Goal: Information Seeking & Learning: Learn about a topic

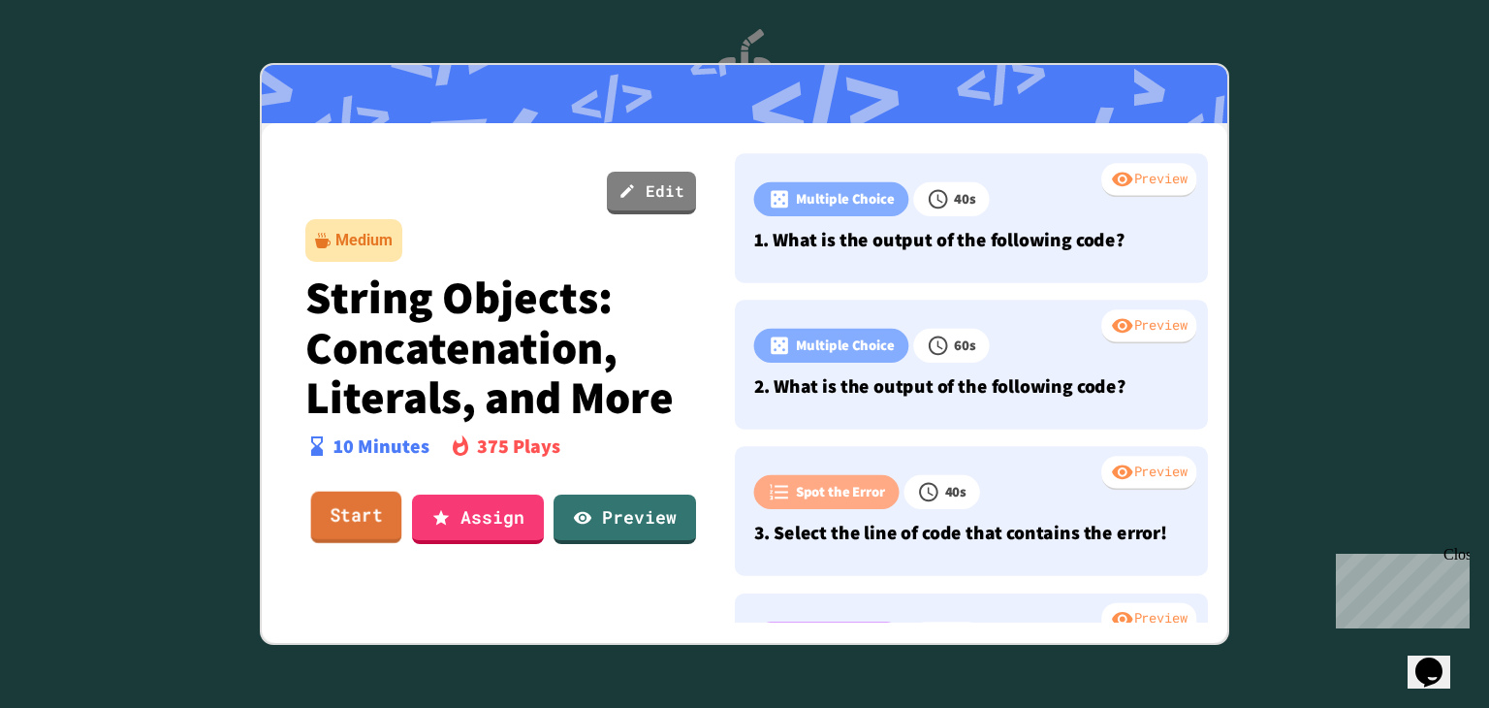
click at [384, 496] on link "Start" at bounding box center [356, 517] width 91 height 52
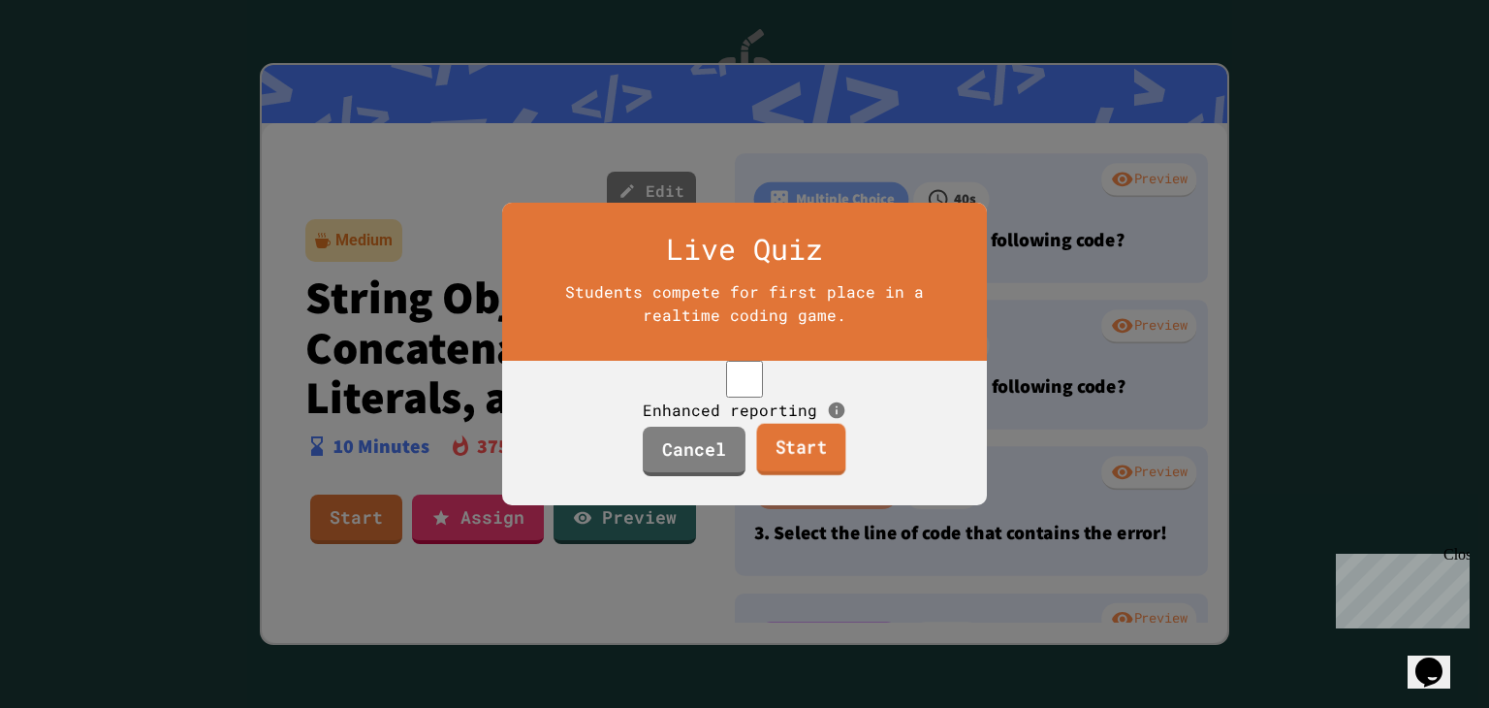
click at [789, 459] on link "Start" at bounding box center [800, 450] width 89 height 52
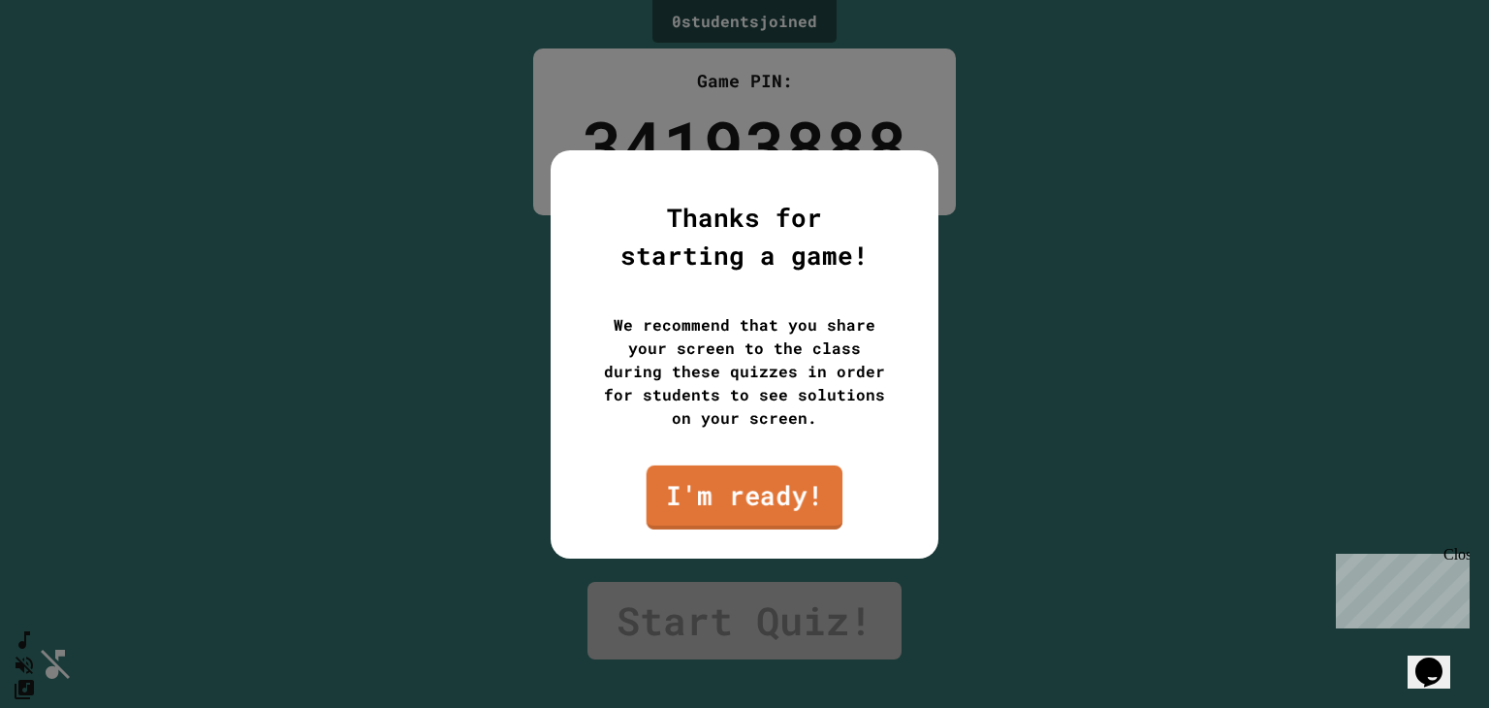
click at [787, 506] on link "I'm ready!" at bounding box center [744, 496] width 197 height 64
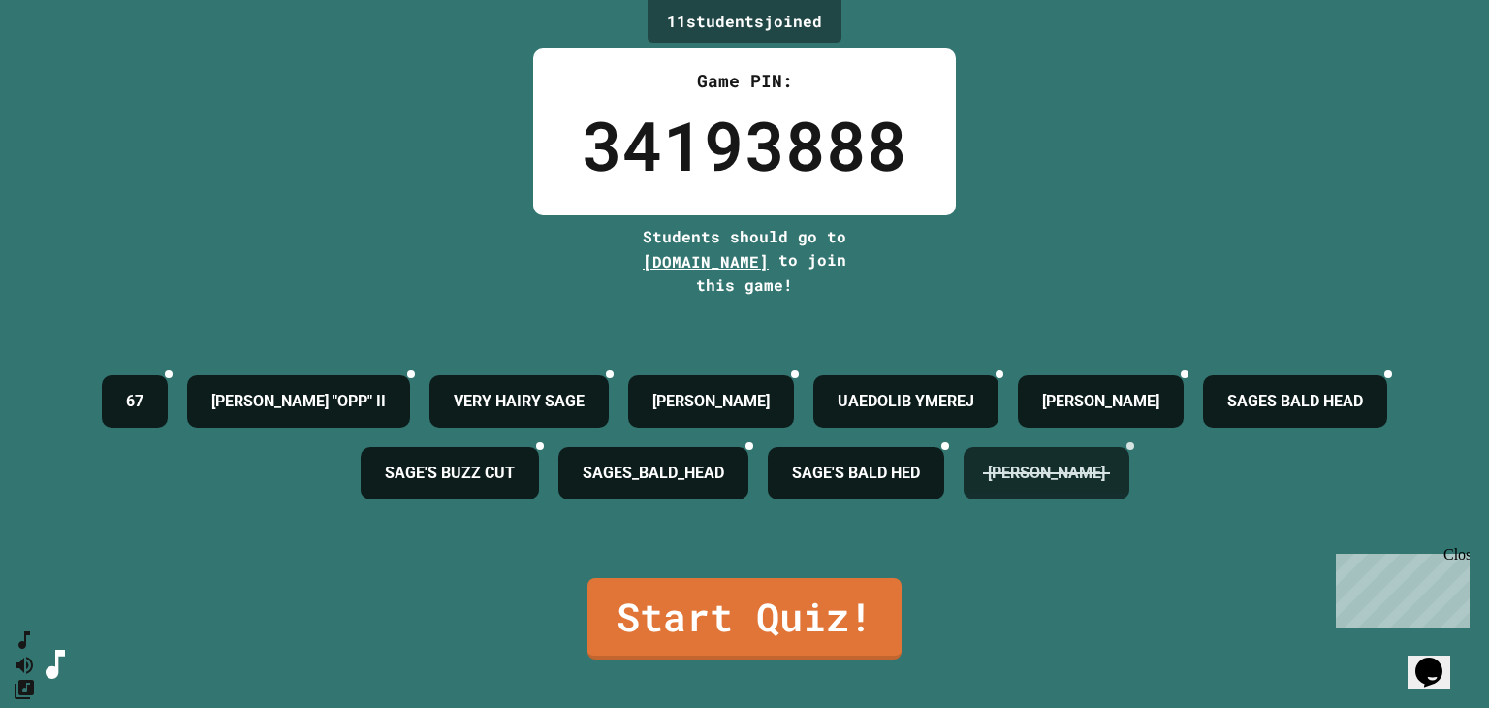
click at [988, 485] on h4 "[PERSON_NAME]" at bounding box center [1046, 472] width 117 height 23
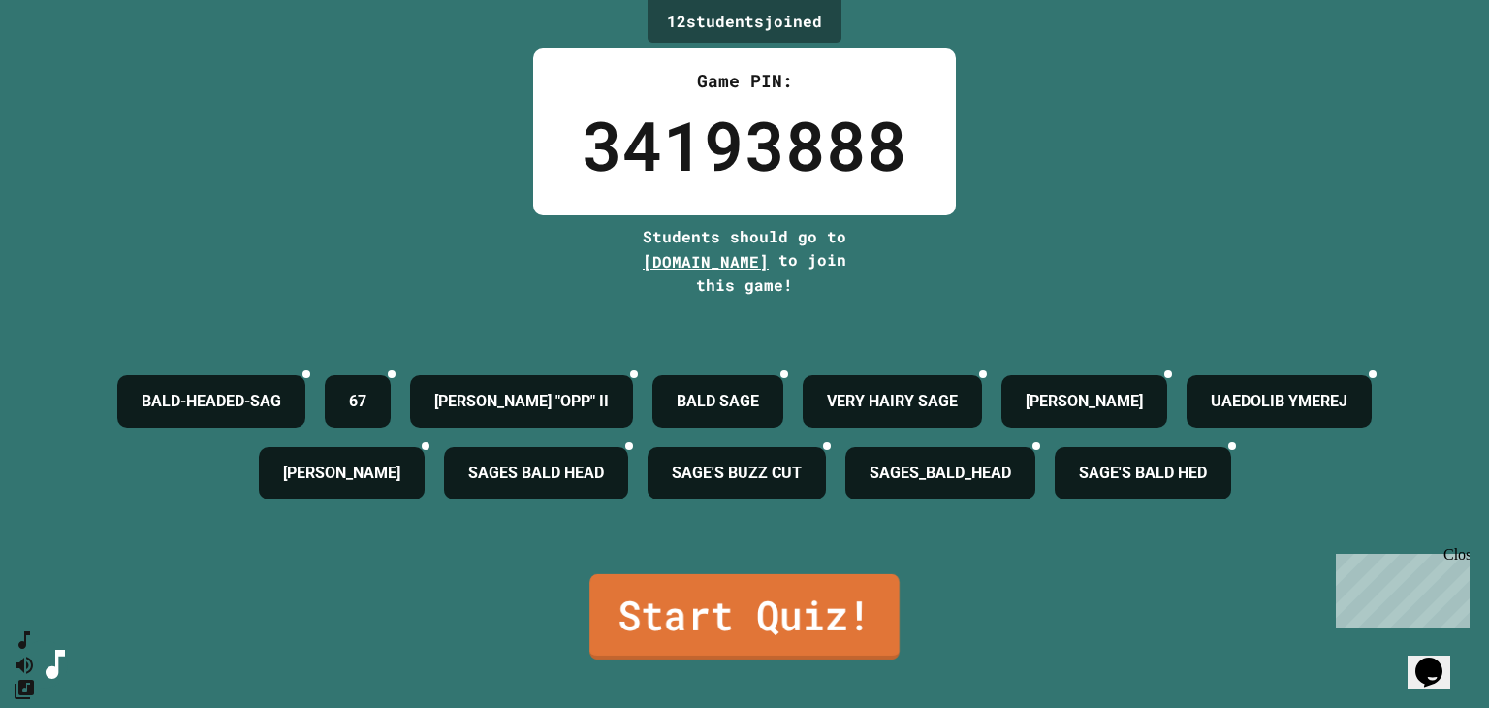
click at [804, 594] on link "Start Quiz!" at bounding box center [744, 616] width 310 height 85
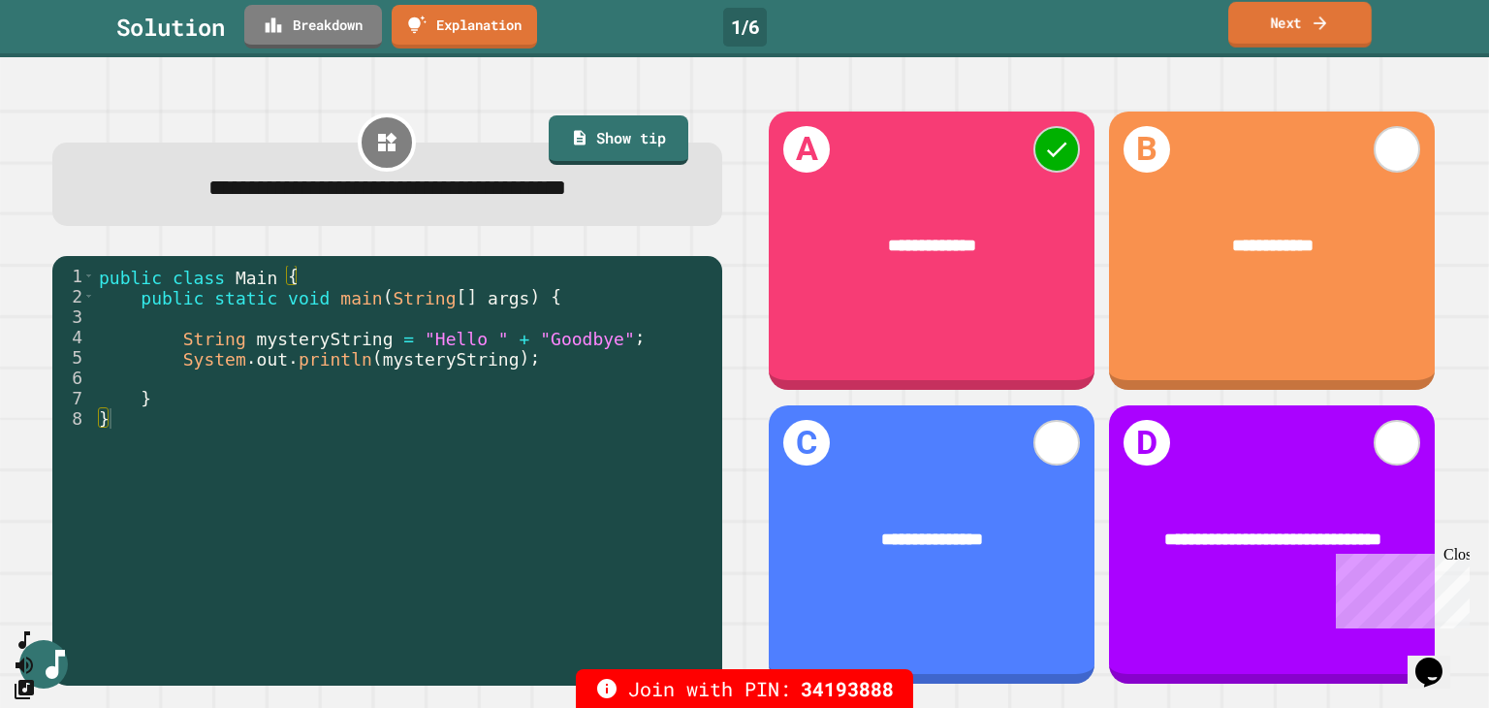
click at [1348, 14] on link "Next" at bounding box center [1299, 25] width 143 height 46
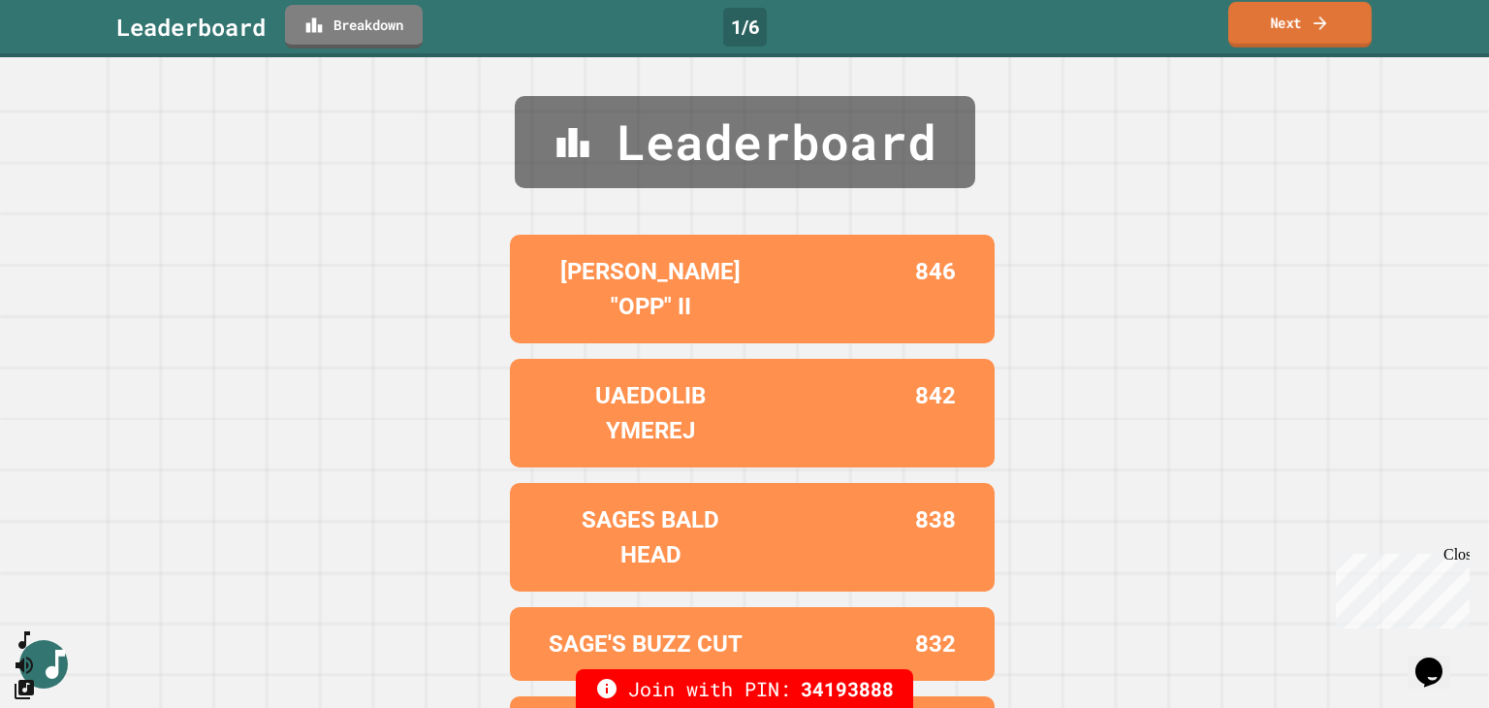
click at [1342, 22] on link "Next" at bounding box center [1299, 25] width 143 height 46
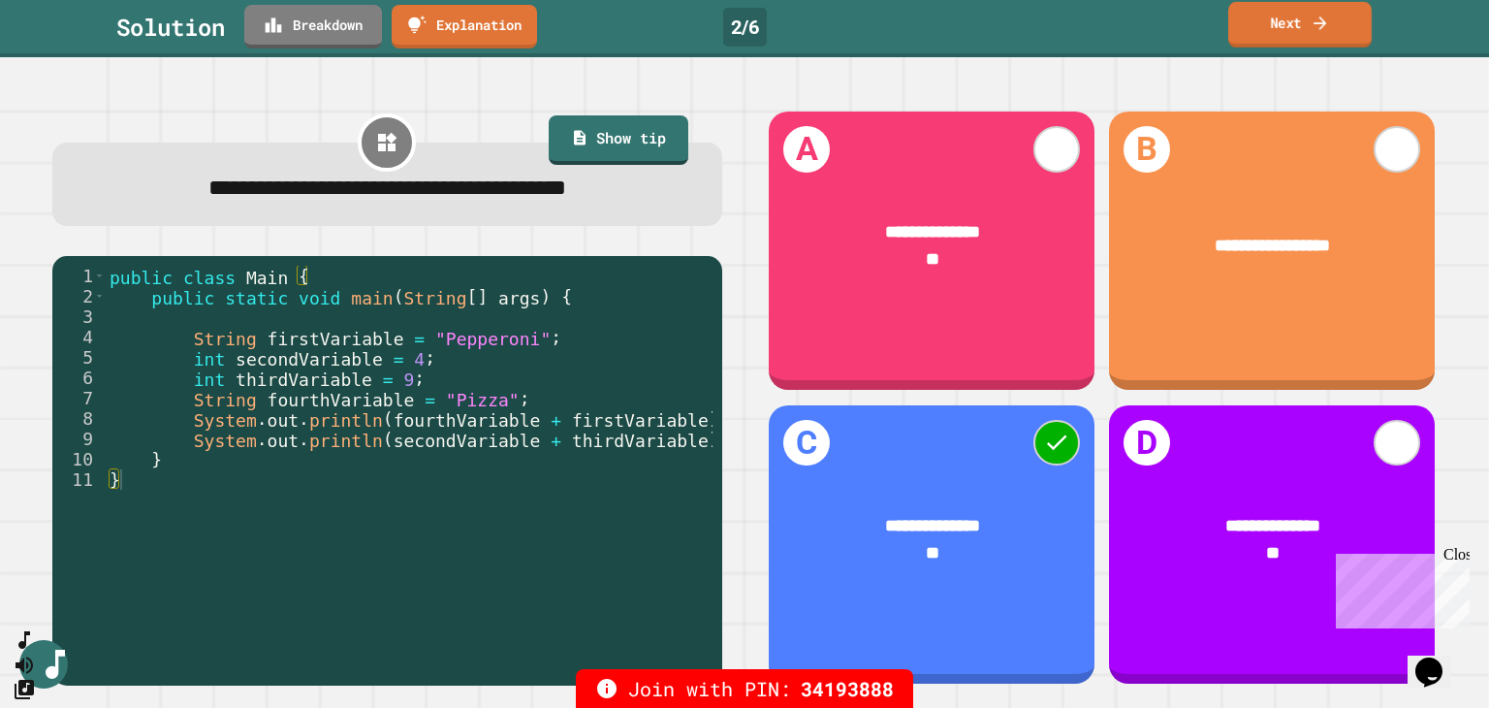
click at [1342, 22] on link "Next" at bounding box center [1299, 25] width 143 height 46
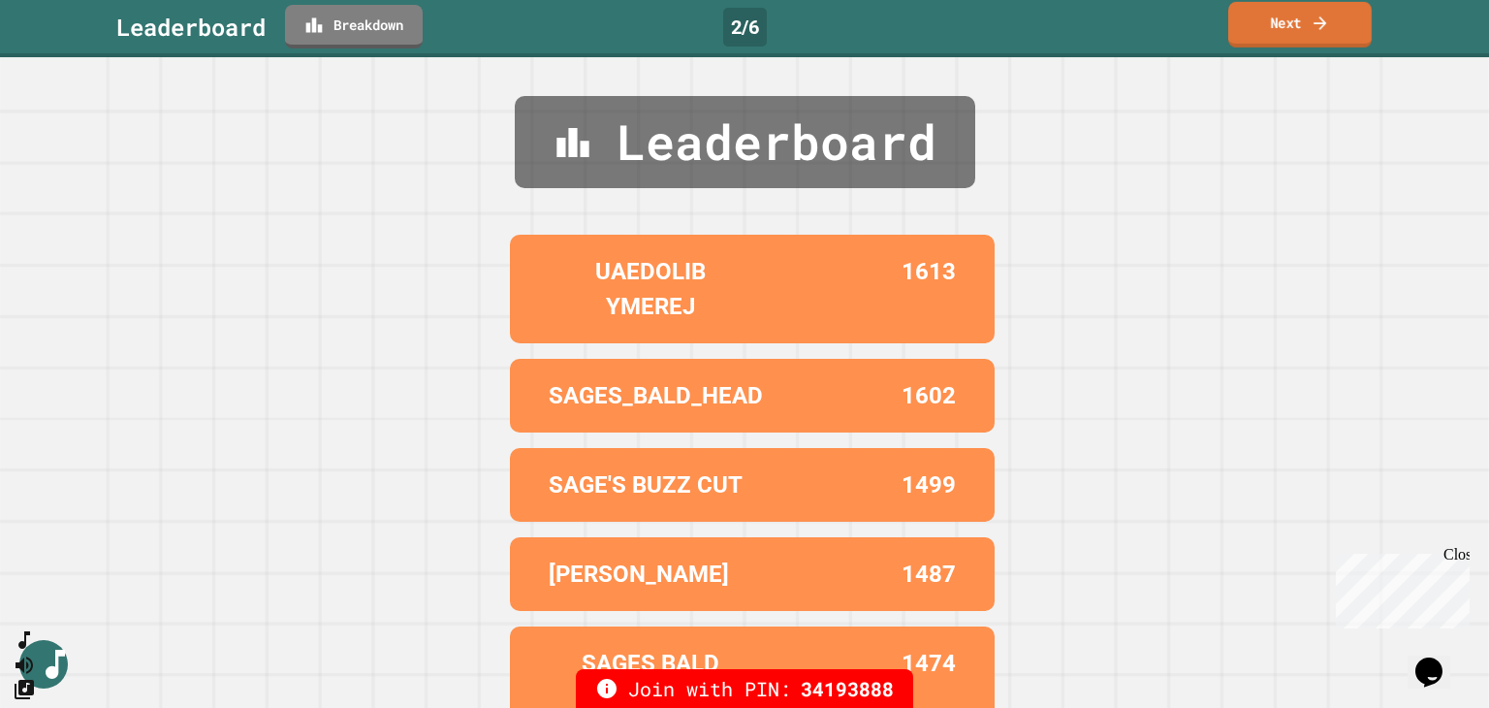
click at [1341, 22] on link "Next" at bounding box center [1299, 25] width 143 height 46
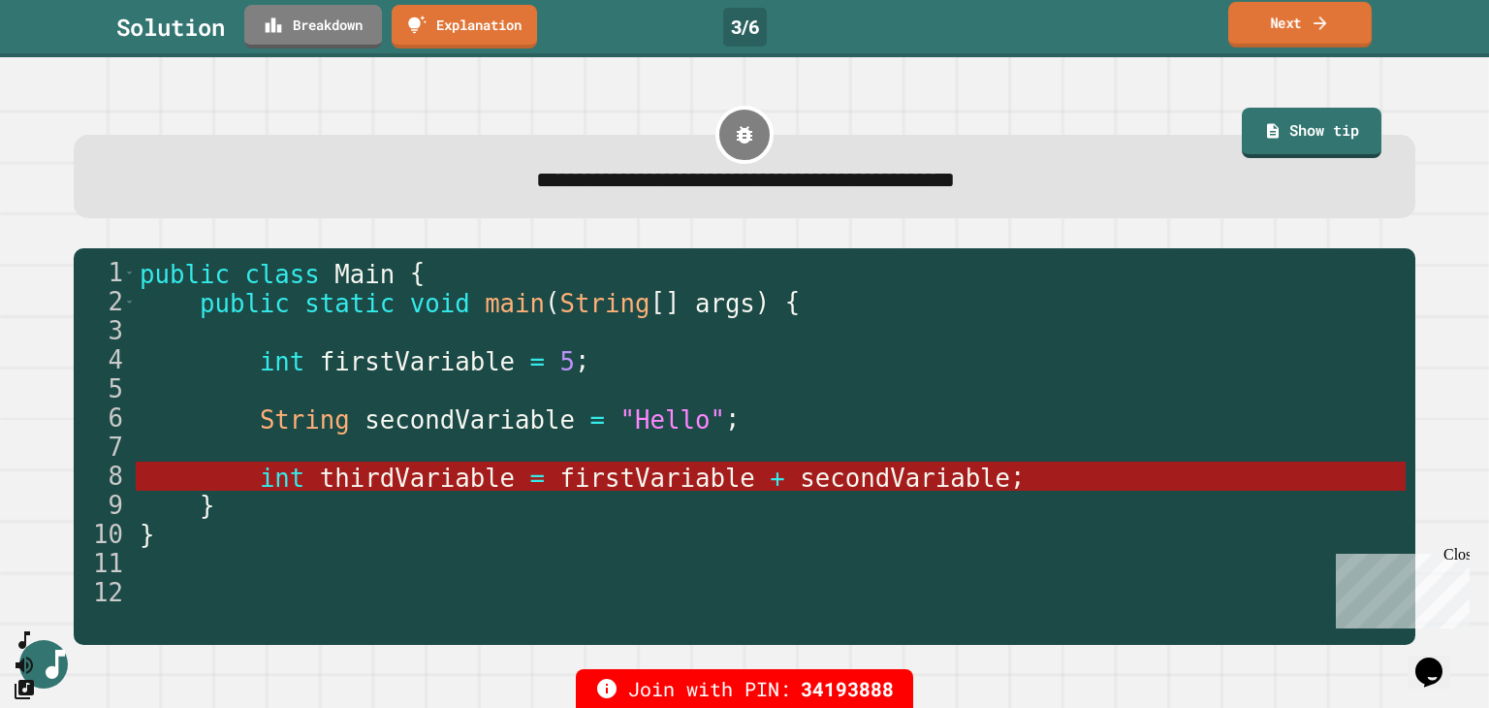
click at [1340, 21] on link "Next" at bounding box center [1299, 25] width 143 height 46
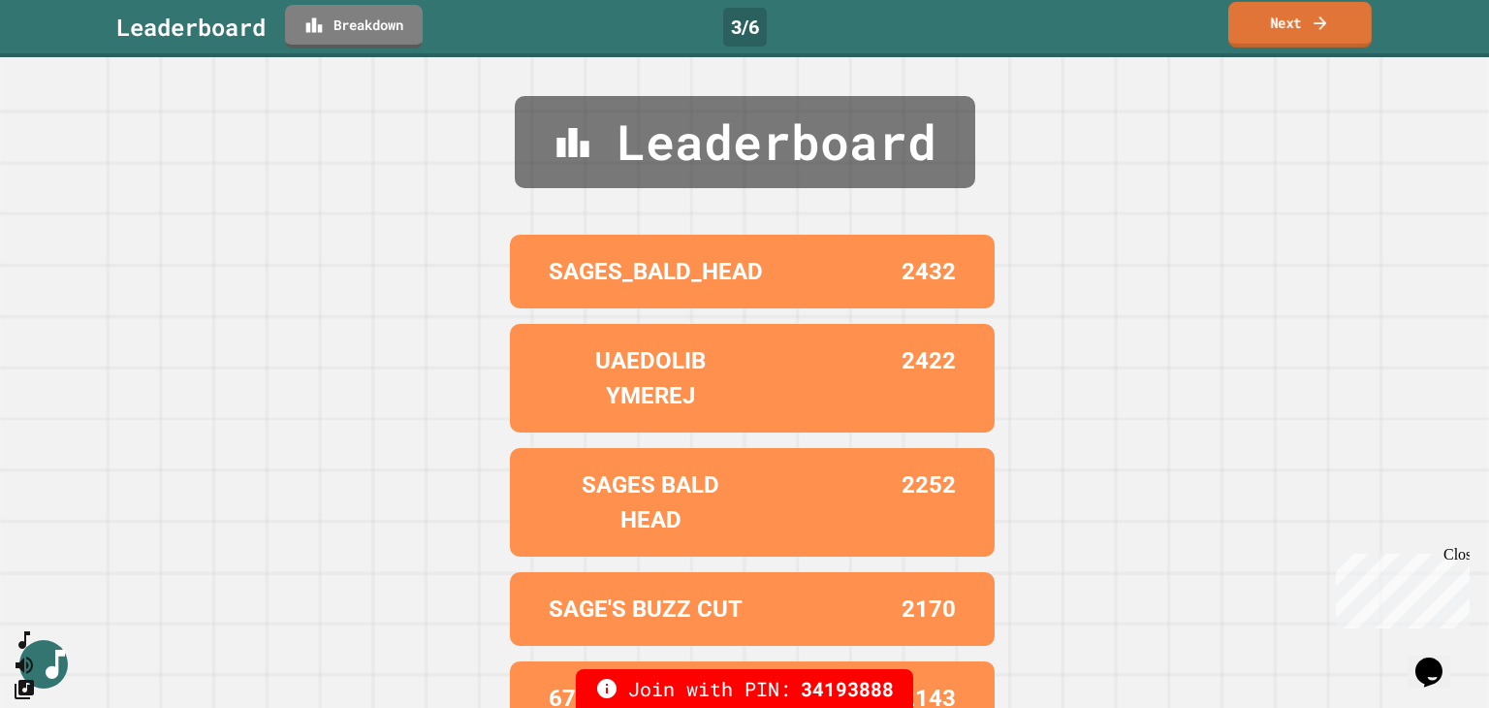
click at [1340, 21] on link "Next" at bounding box center [1299, 25] width 143 height 46
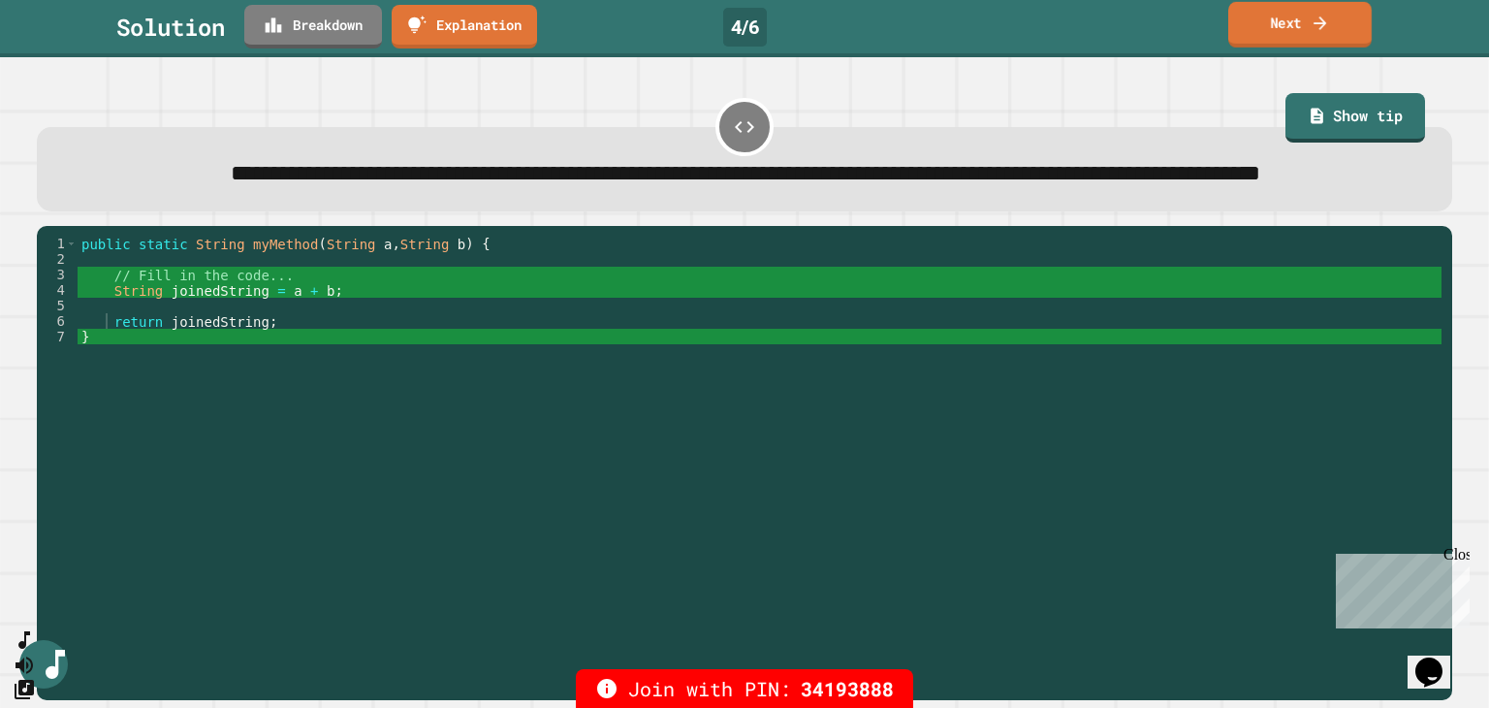
click at [1340, 21] on link "Next" at bounding box center [1299, 25] width 143 height 46
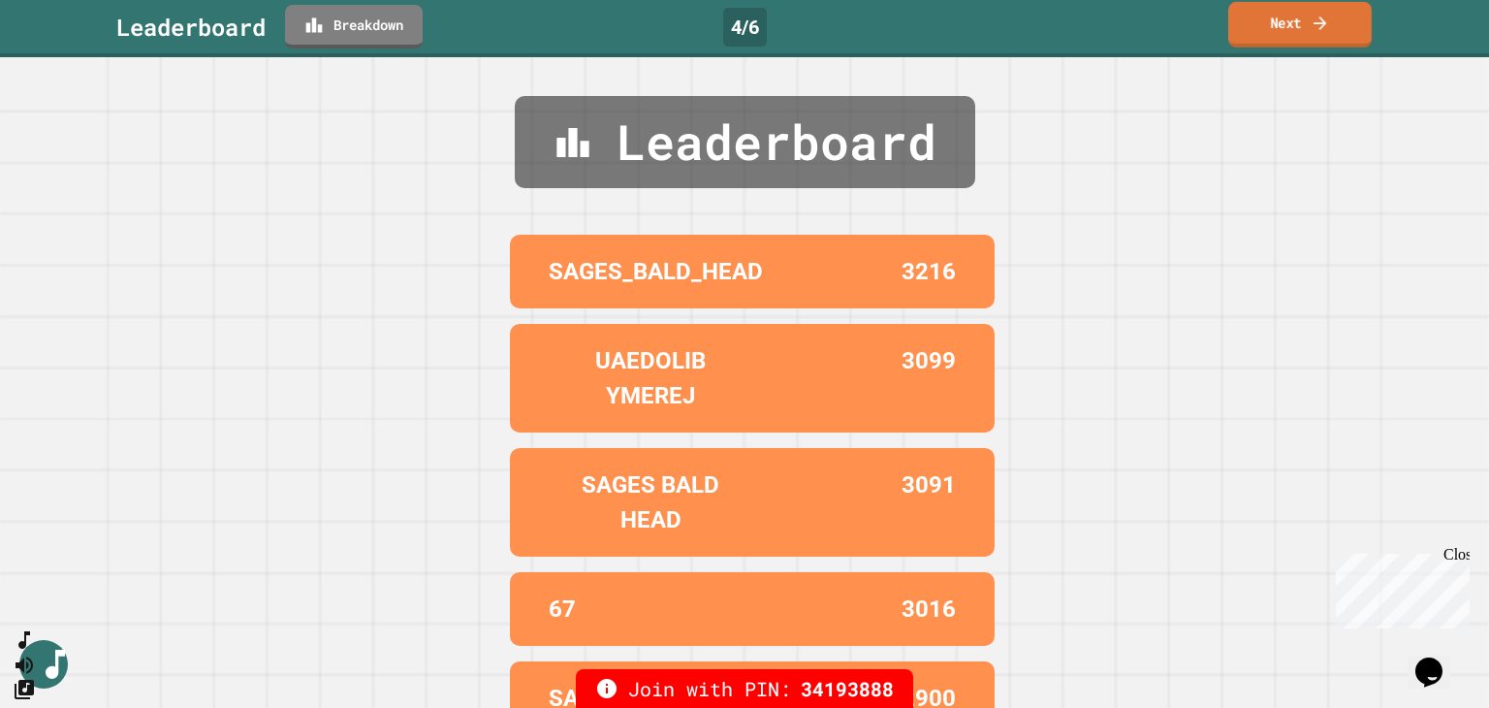
click at [1340, 21] on link "Next" at bounding box center [1299, 25] width 143 height 46
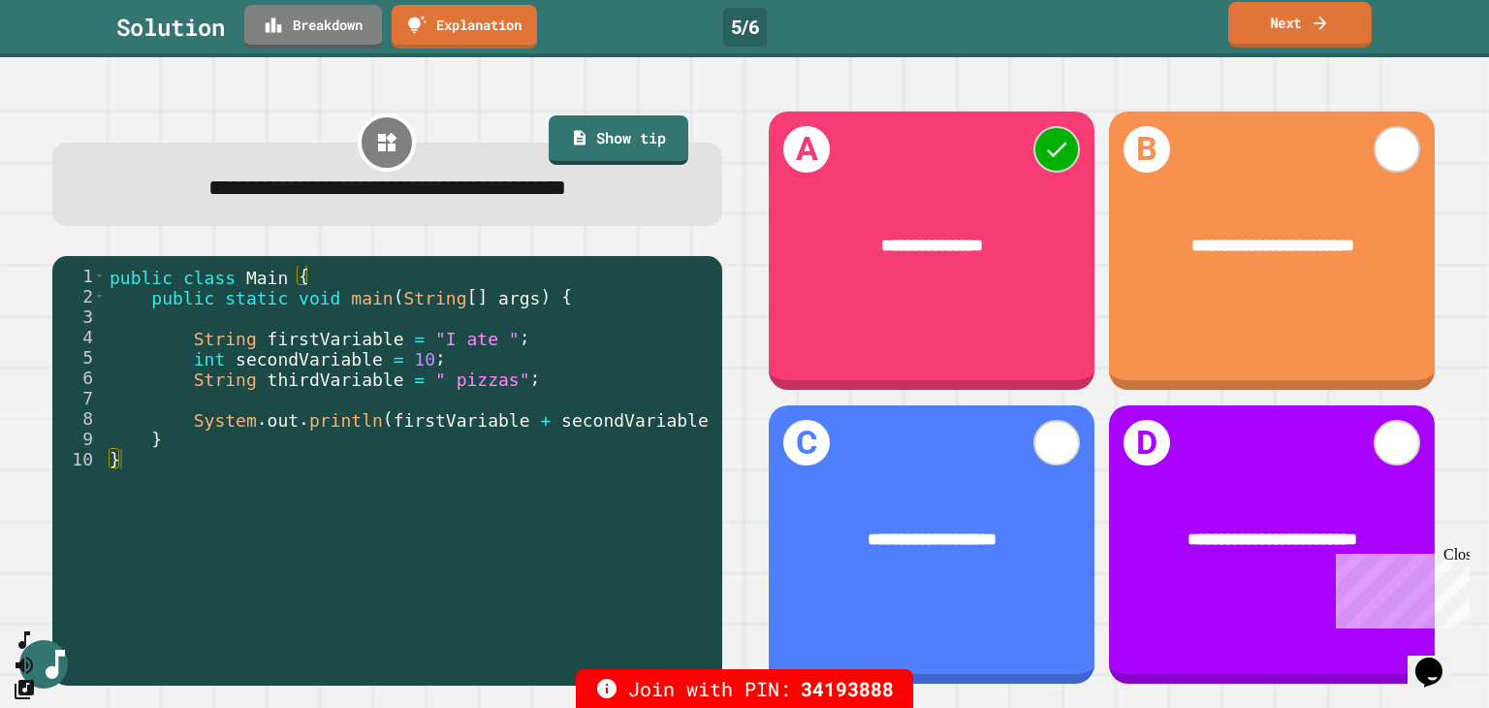
click at [1340, 21] on link "Next" at bounding box center [1299, 25] width 143 height 46
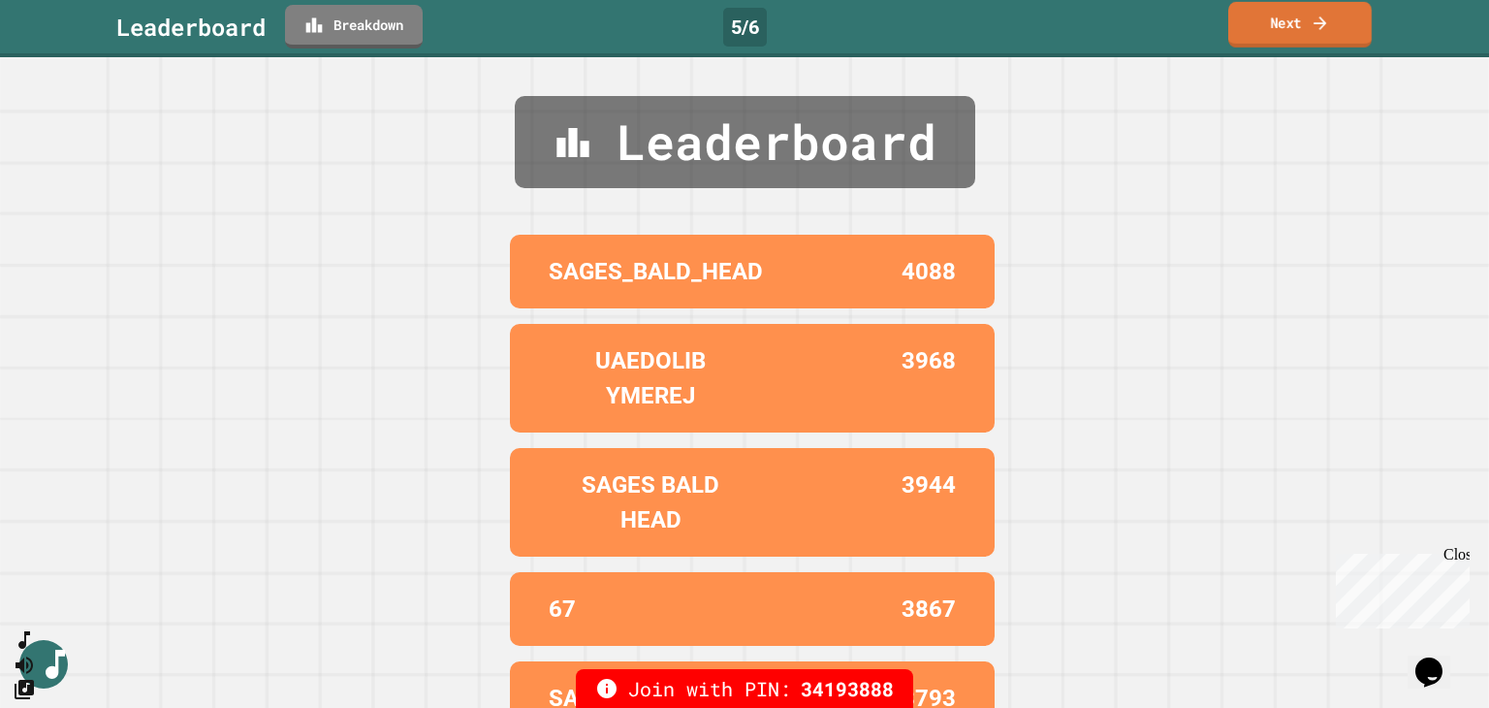
click at [1340, 21] on link "Next" at bounding box center [1299, 25] width 143 height 46
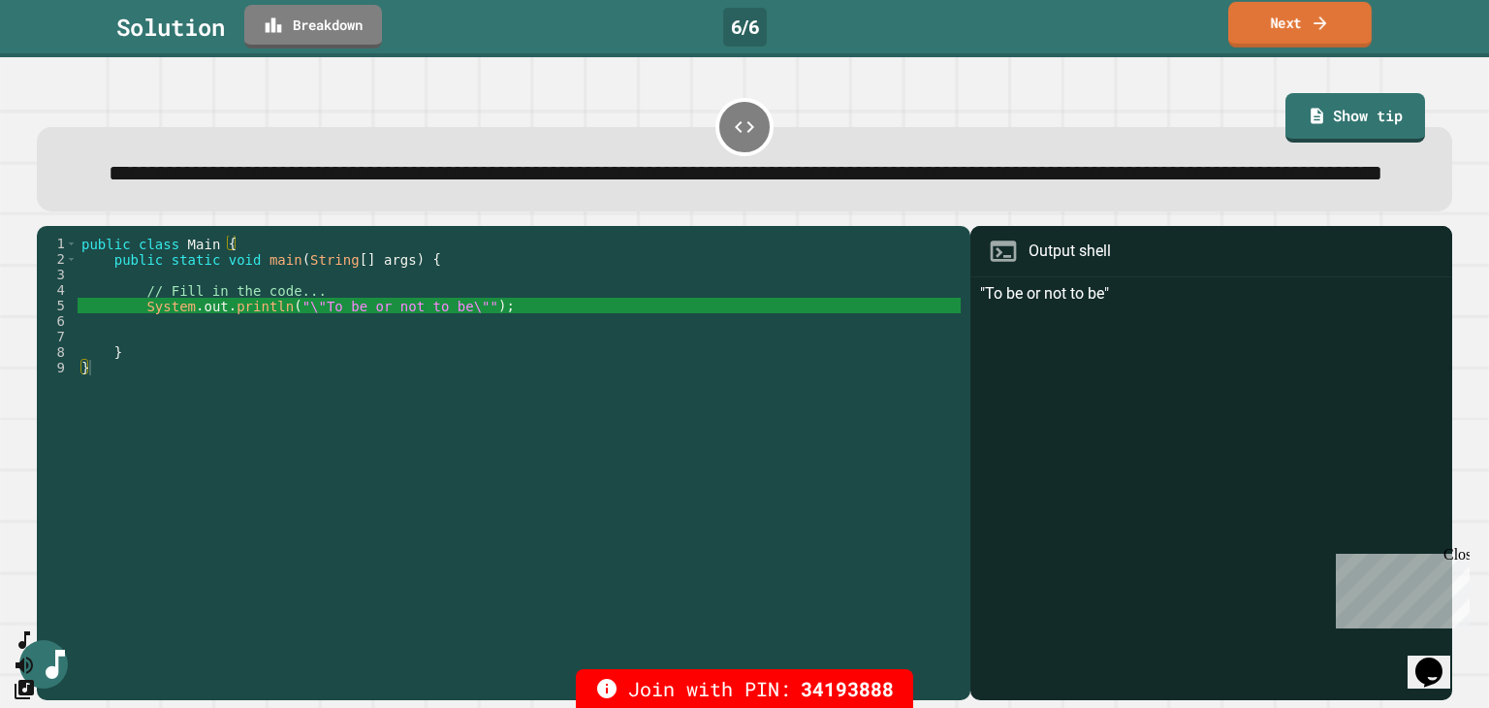
click at [1340, 21] on link "Next" at bounding box center [1299, 25] width 143 height 46
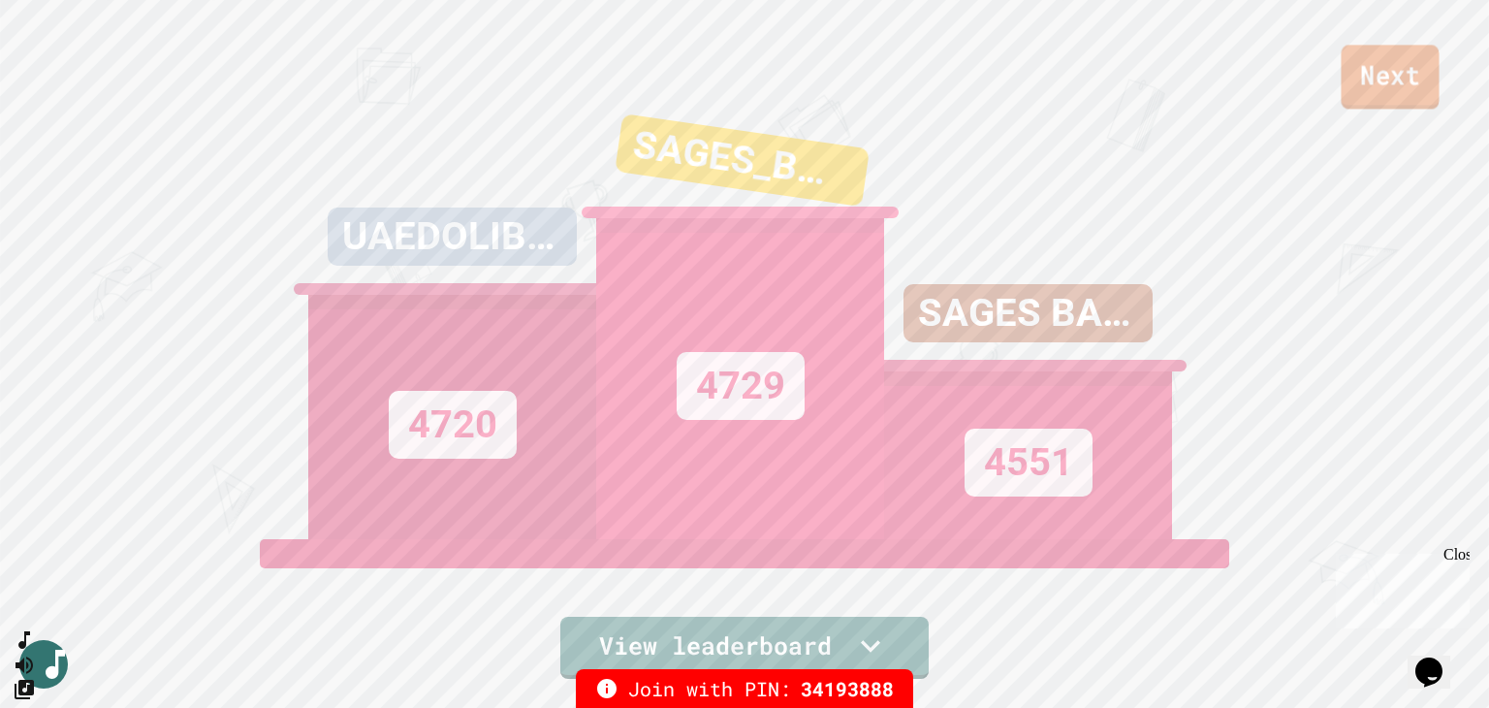
click at [1389, 71] on link "Next" at bounding box center [1389, 77] width 98 height 64
